Goal: Transaction & Acquisition: Subscribe to service/newsletter

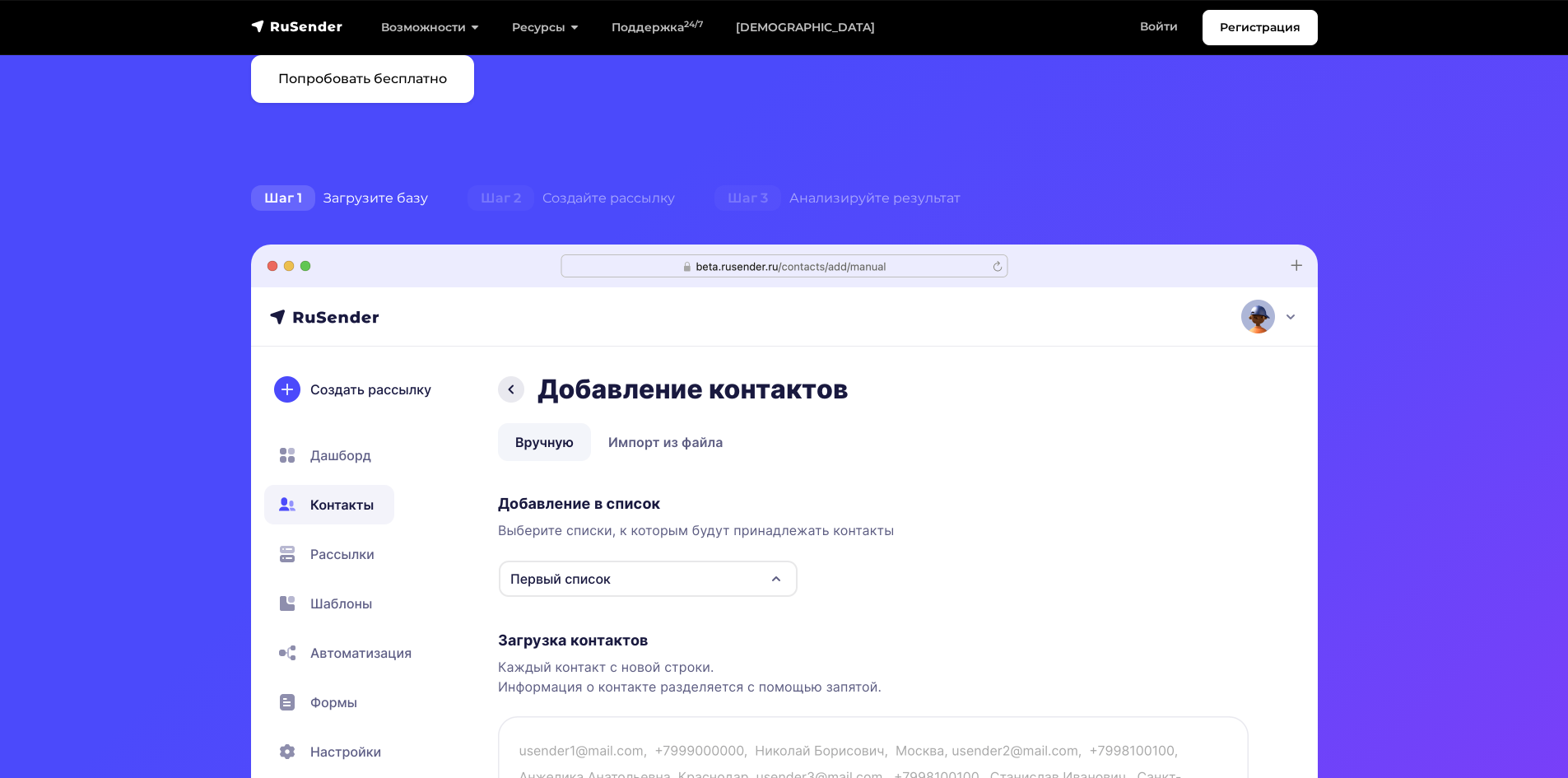
scroll to position [247, 0]
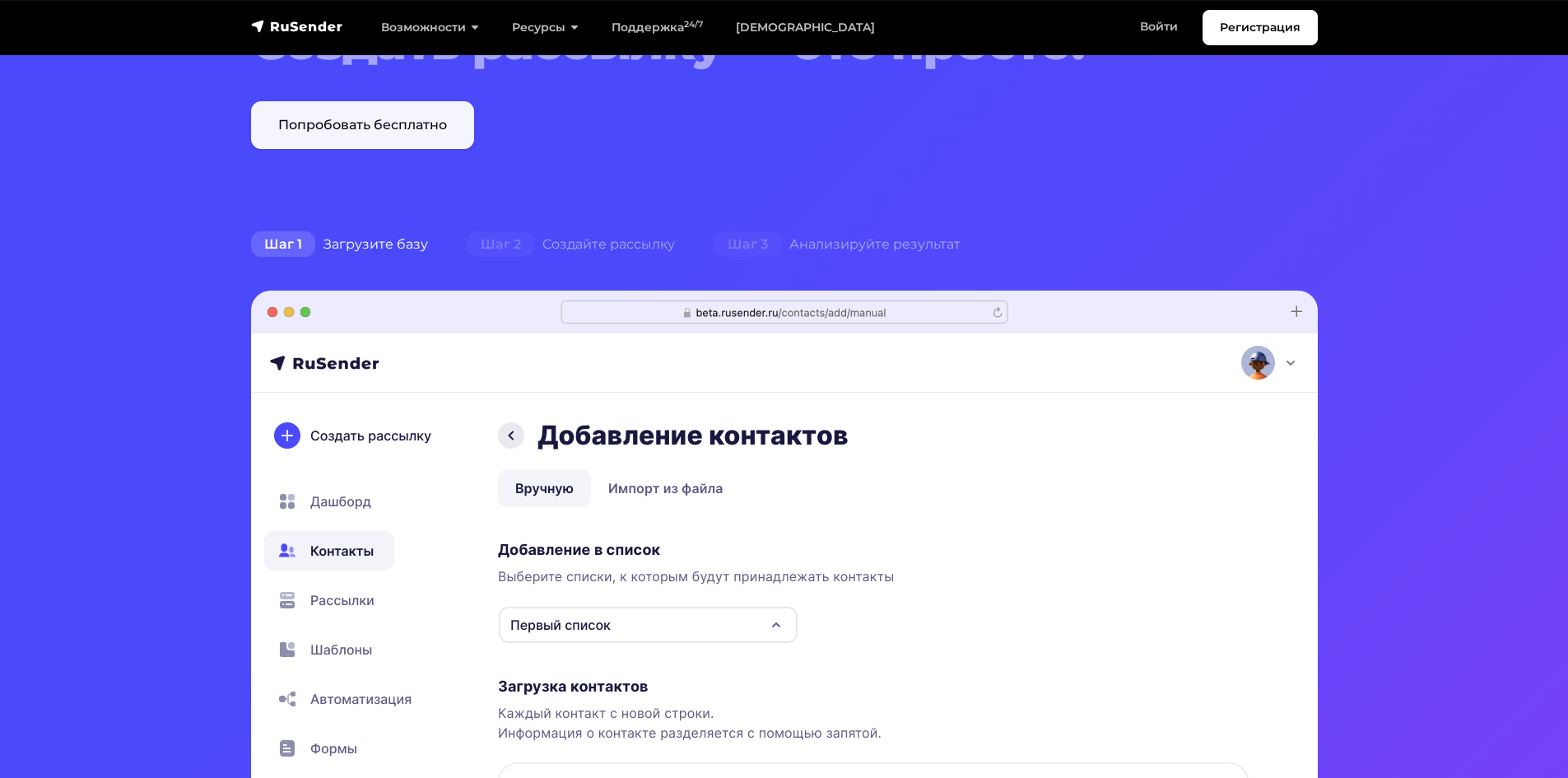
click at [432, 112] on link "Попробовать бесплатно" at bounding box center [363, 125] width 223 height 48
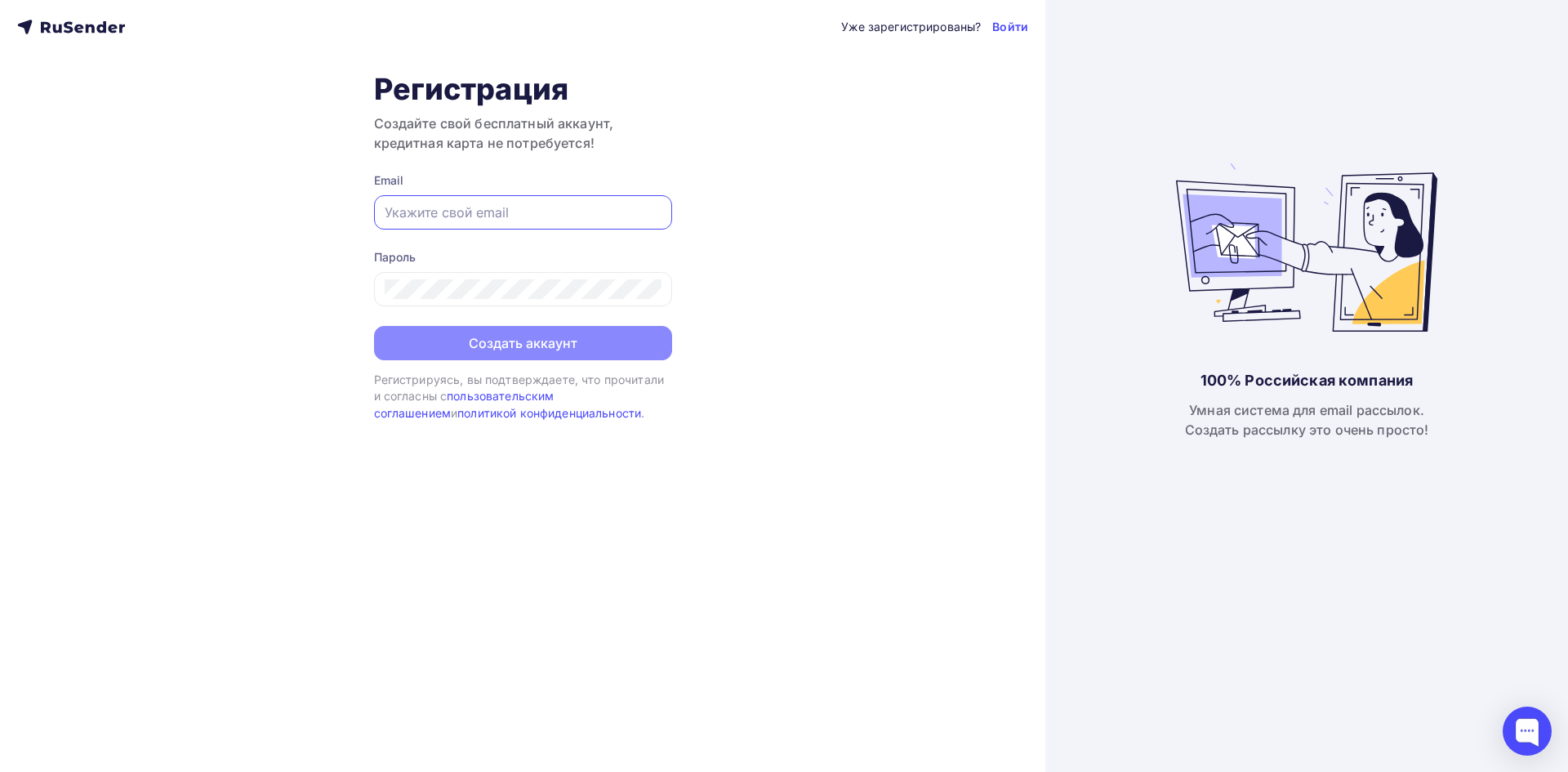
click at [545, 204] on input "text" at bounding box center [522, 212] width 277 height 19
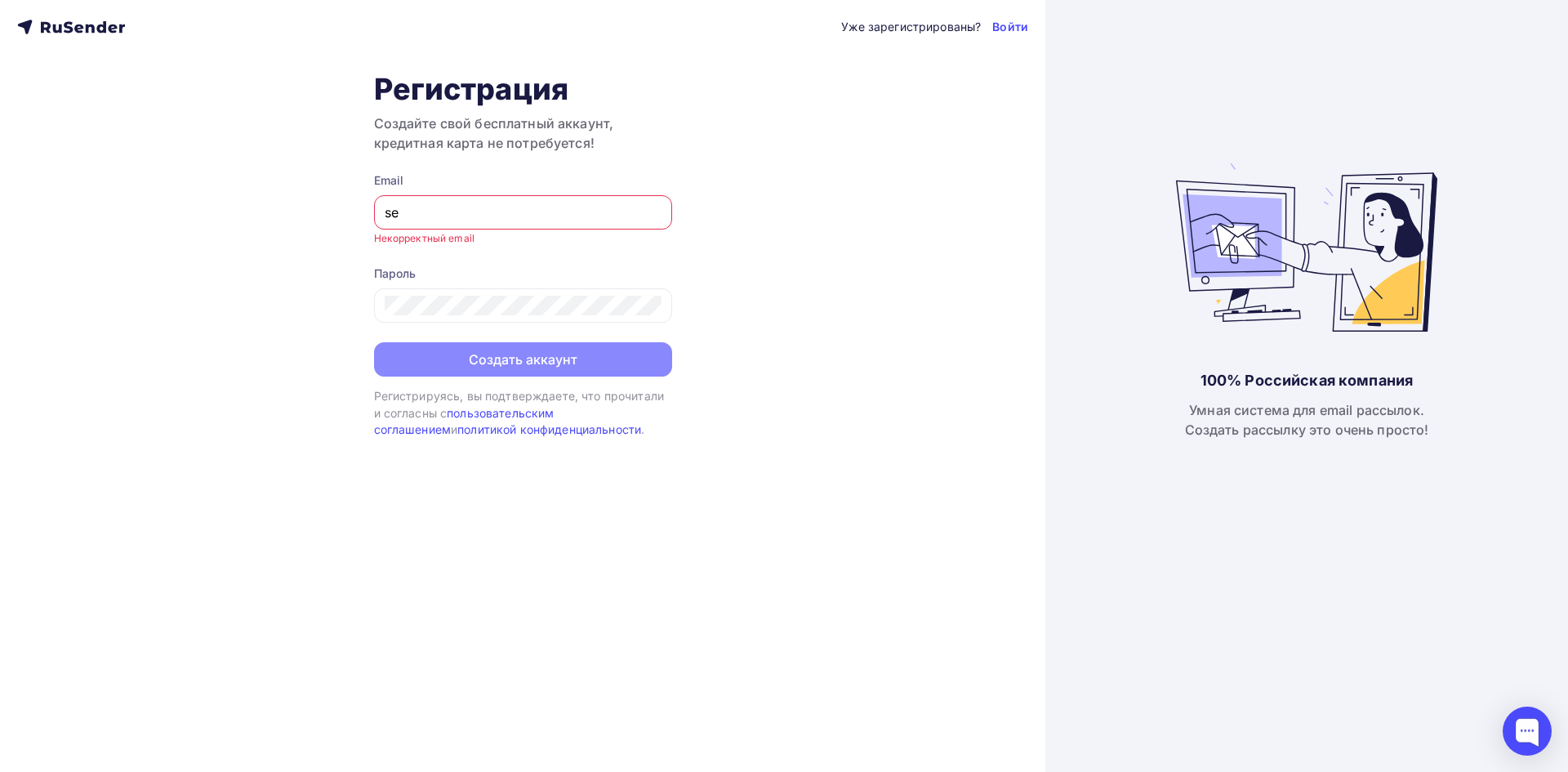
type input "s"
